Goal: Information Seeking & Learning: Learn about a topic

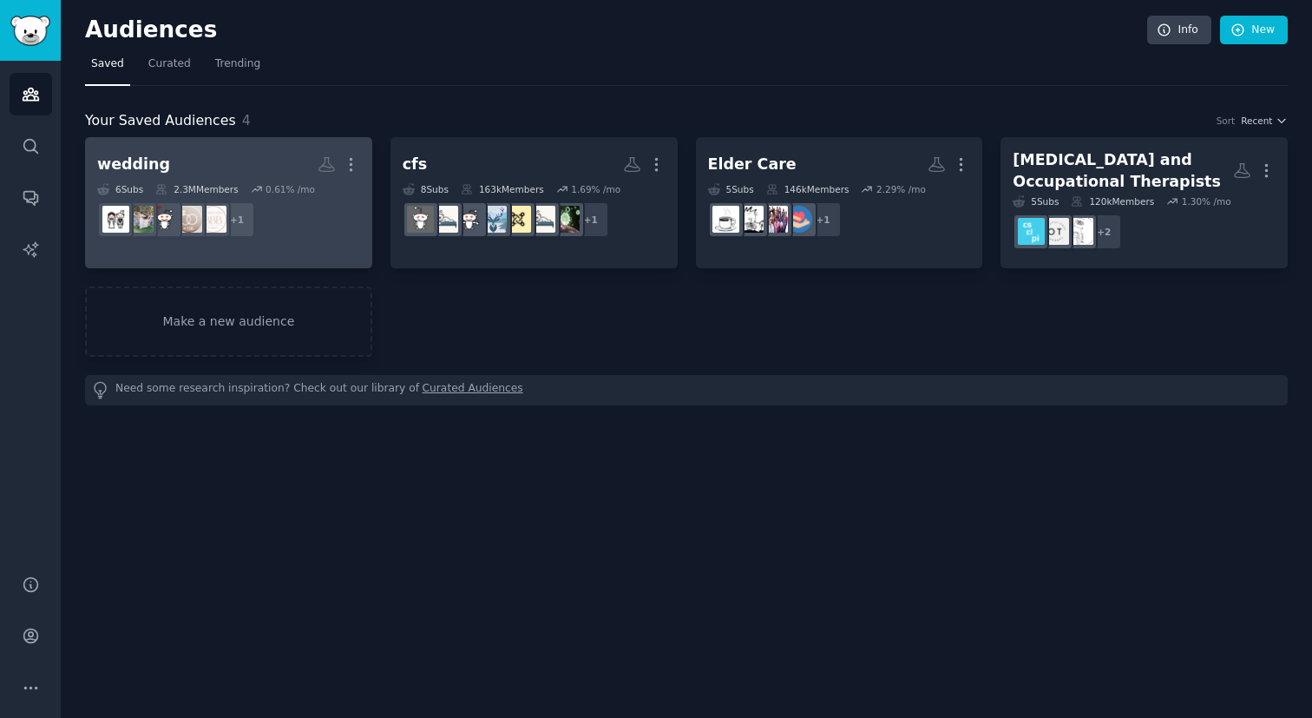
click at [142, 152] on h2 "wedding More" at bounding box center [228, 164] width 263 height 30
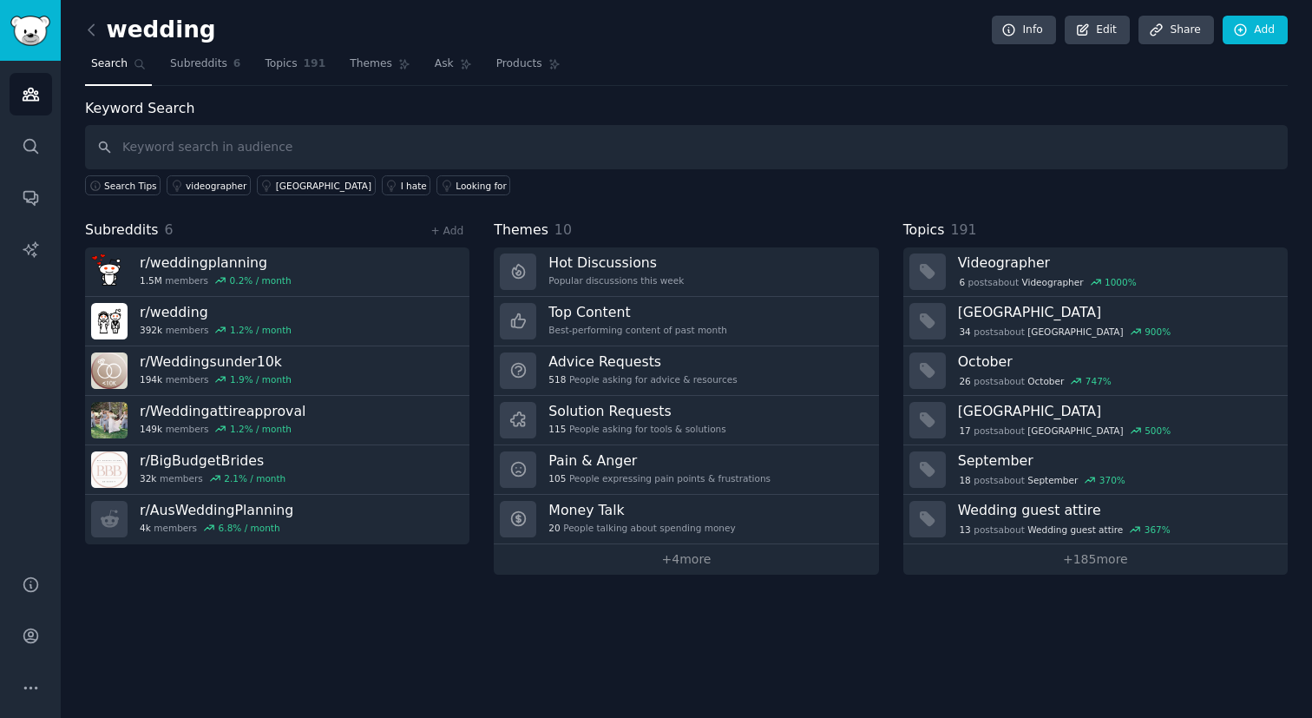
type input "w"
type input "tools"
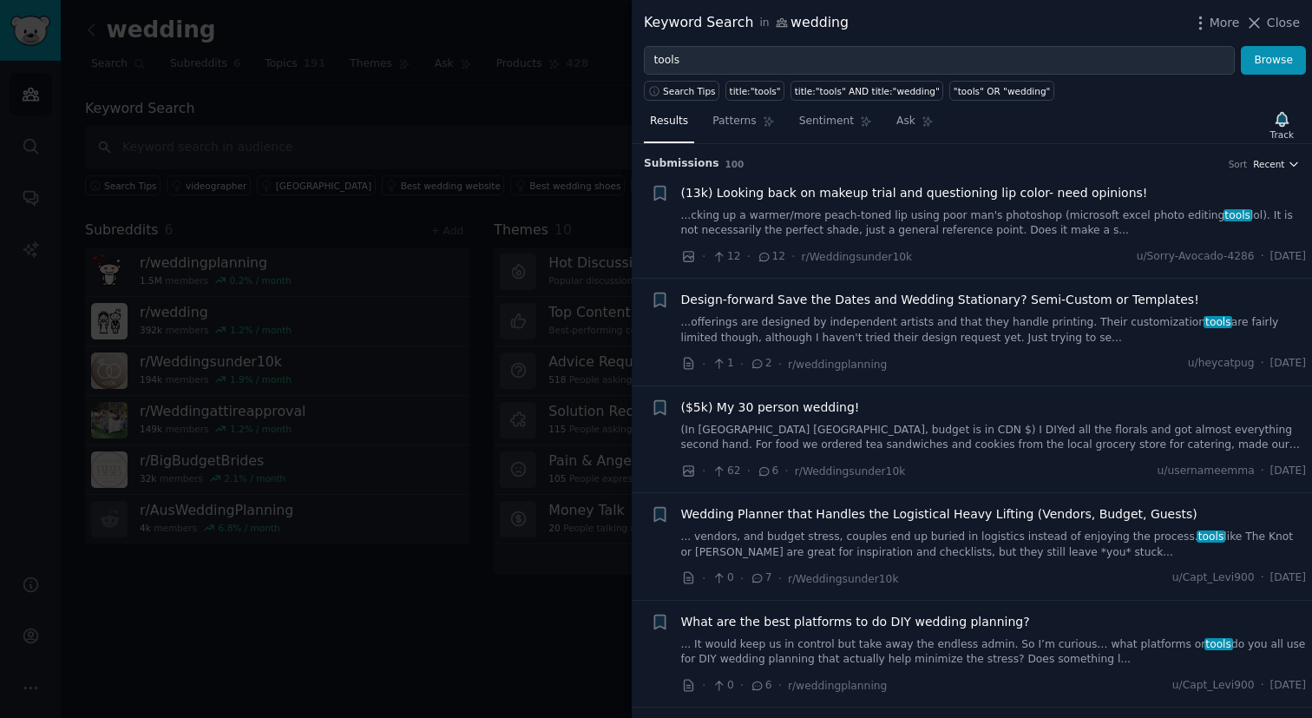
click at [1280, 167] on span "Recent" at bounding box center [1268, 164] width 31 height 12
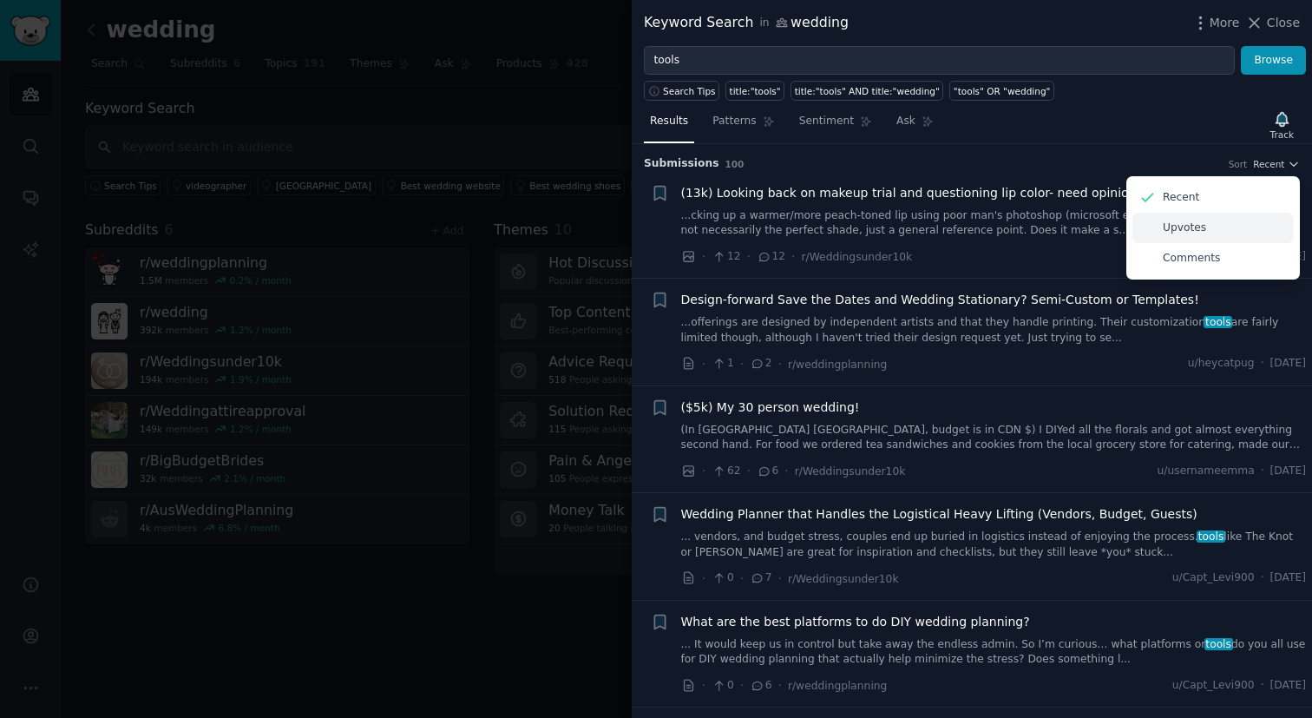
click at [1240, 240] on div "Upvotes" at bounding box center [1212, 228] width 161 height 30
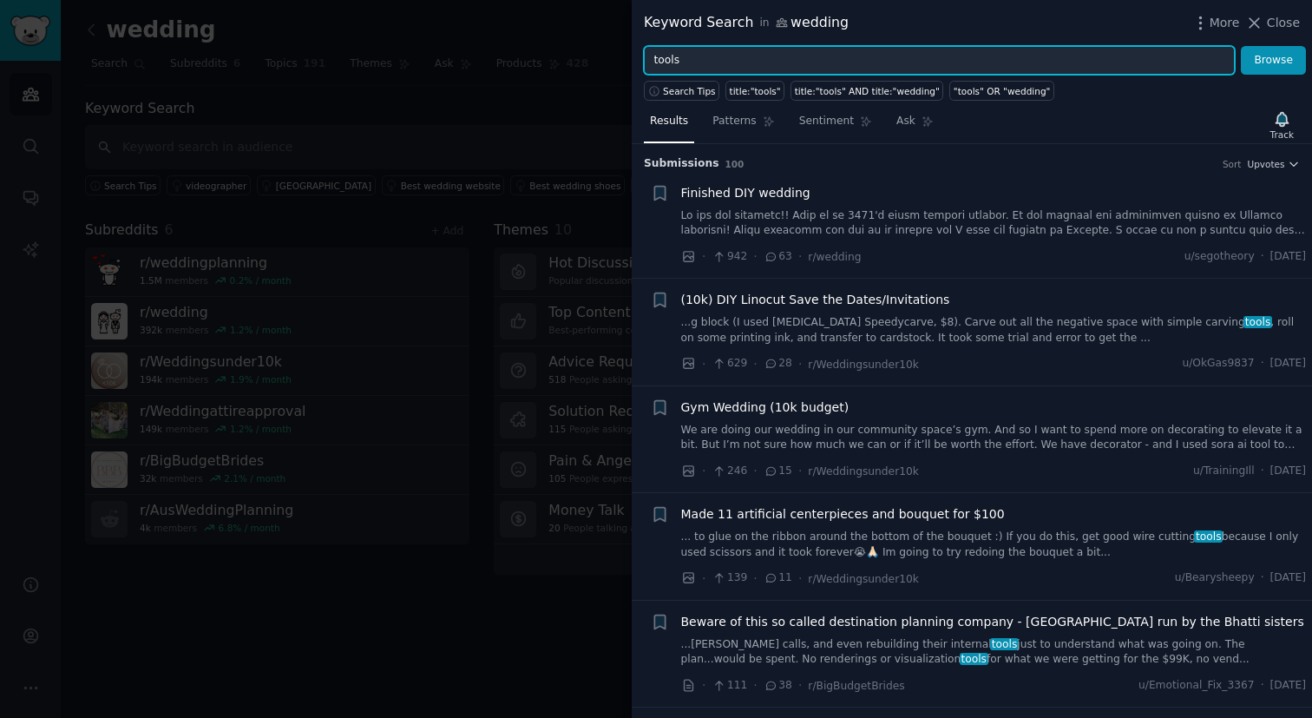
click at [740, 64] on input "tools" at bounding box center [939, 61] width 591 height 30
type input "t"
type input "T"
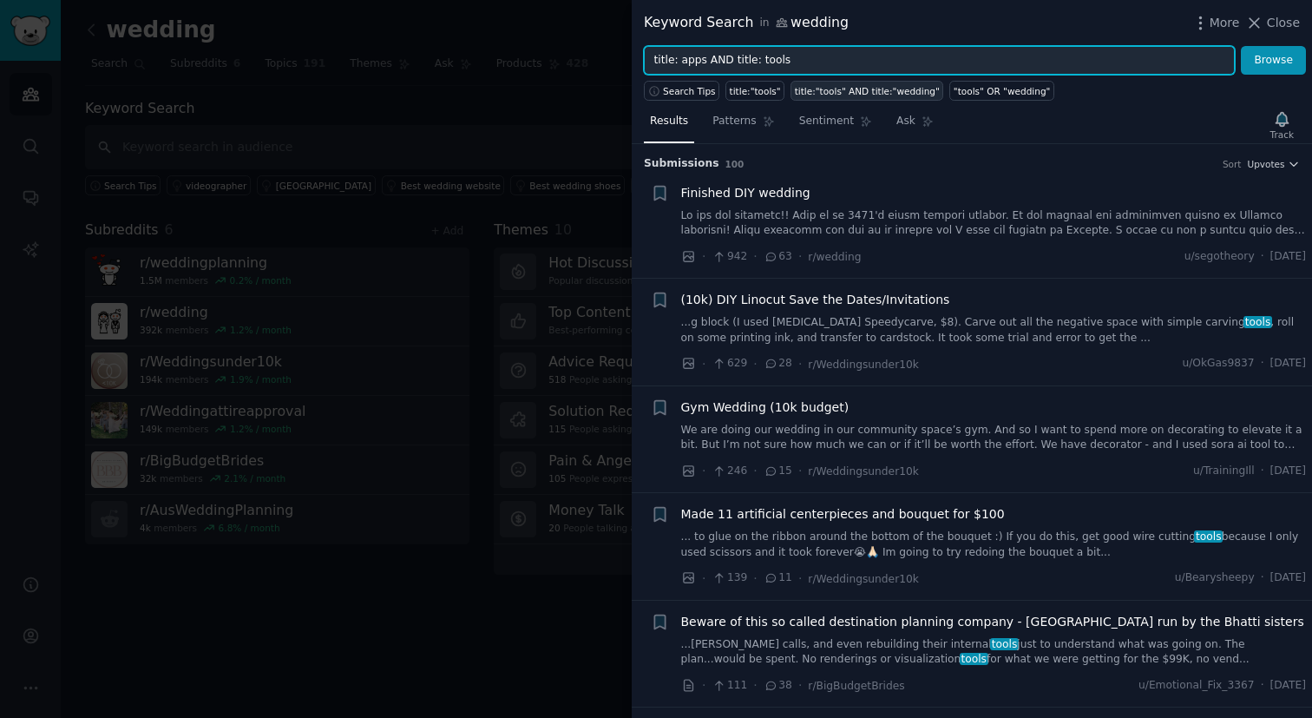
type input "title: apps AND title: tools"
click at [1241, 46] on button "Browse" at bounding box center [1273, 61] width 65 height 30
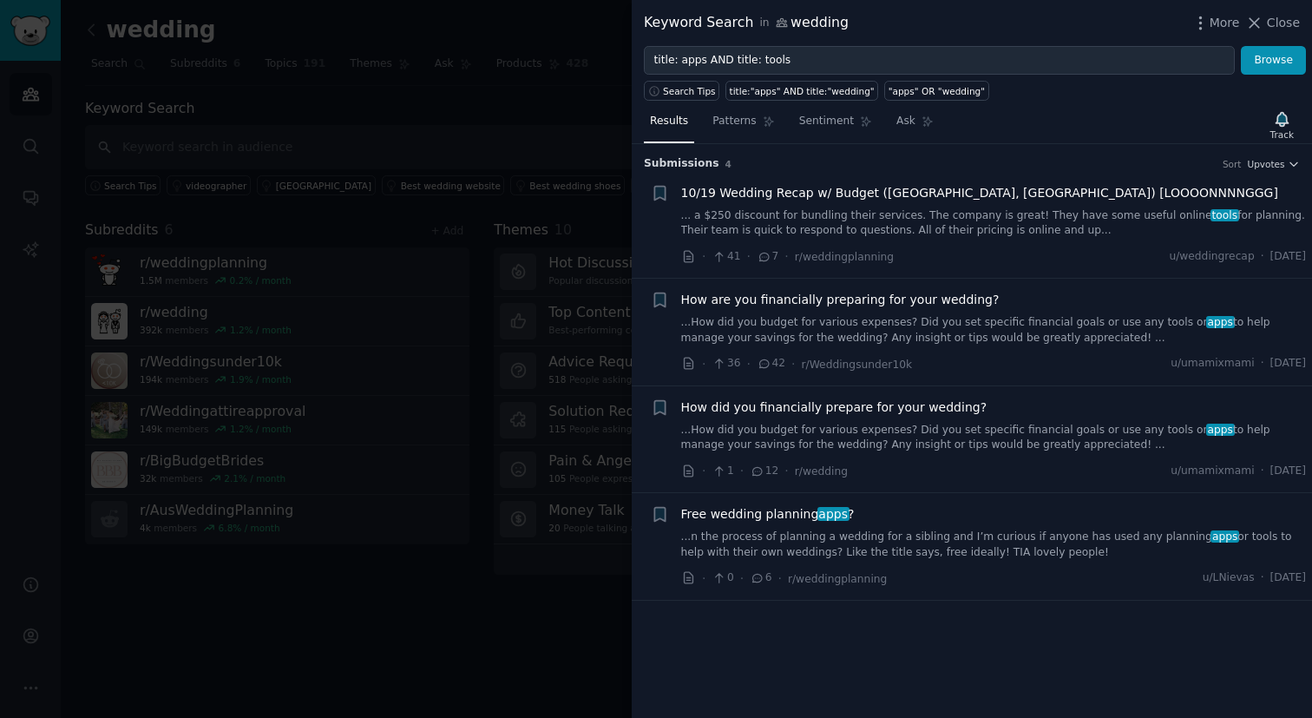
click at [798, 520] on span "Free wedding planning apps ?" at bounding box center [768, 514] width 174 height 18
